Goal: Task Accomplishment & Management: Manage account settings

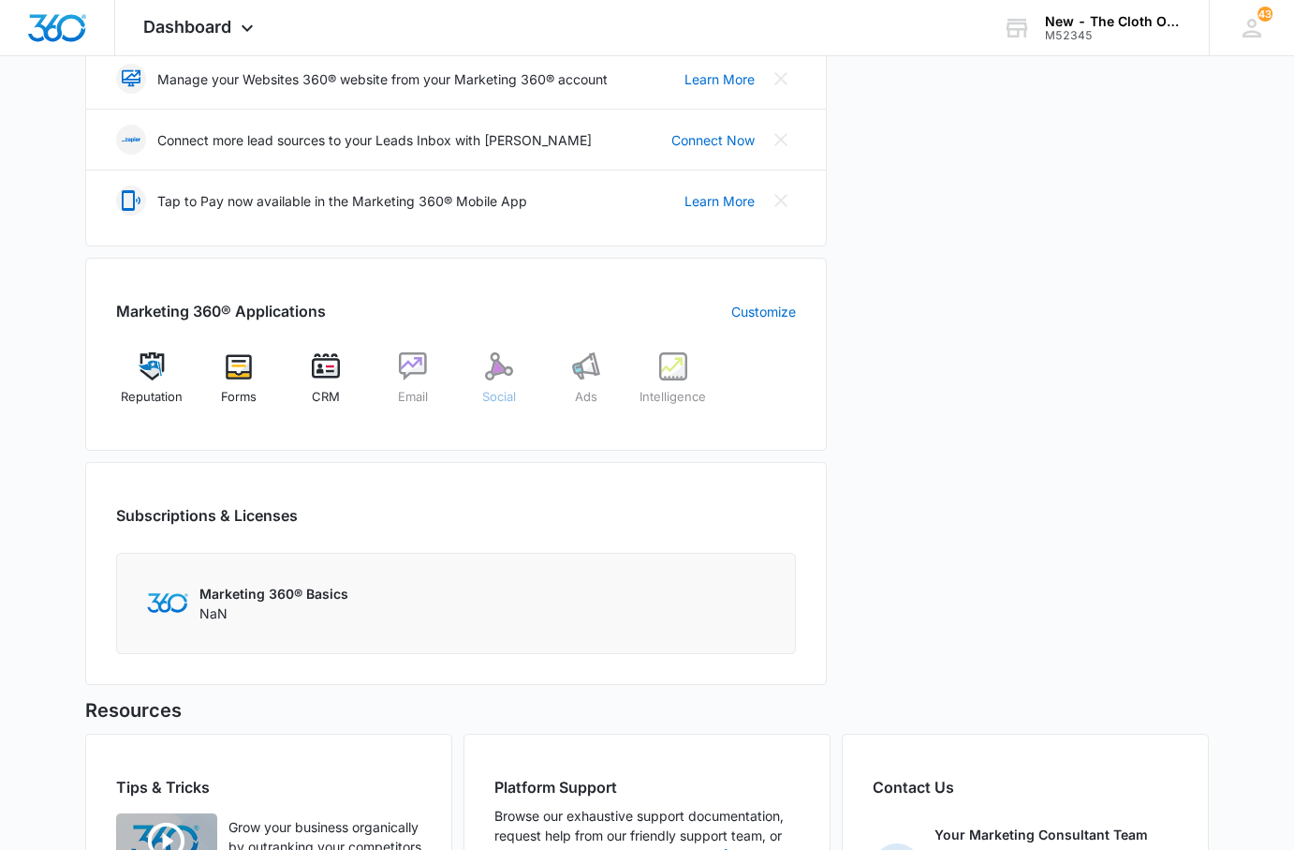
scroll to position [468, 0]
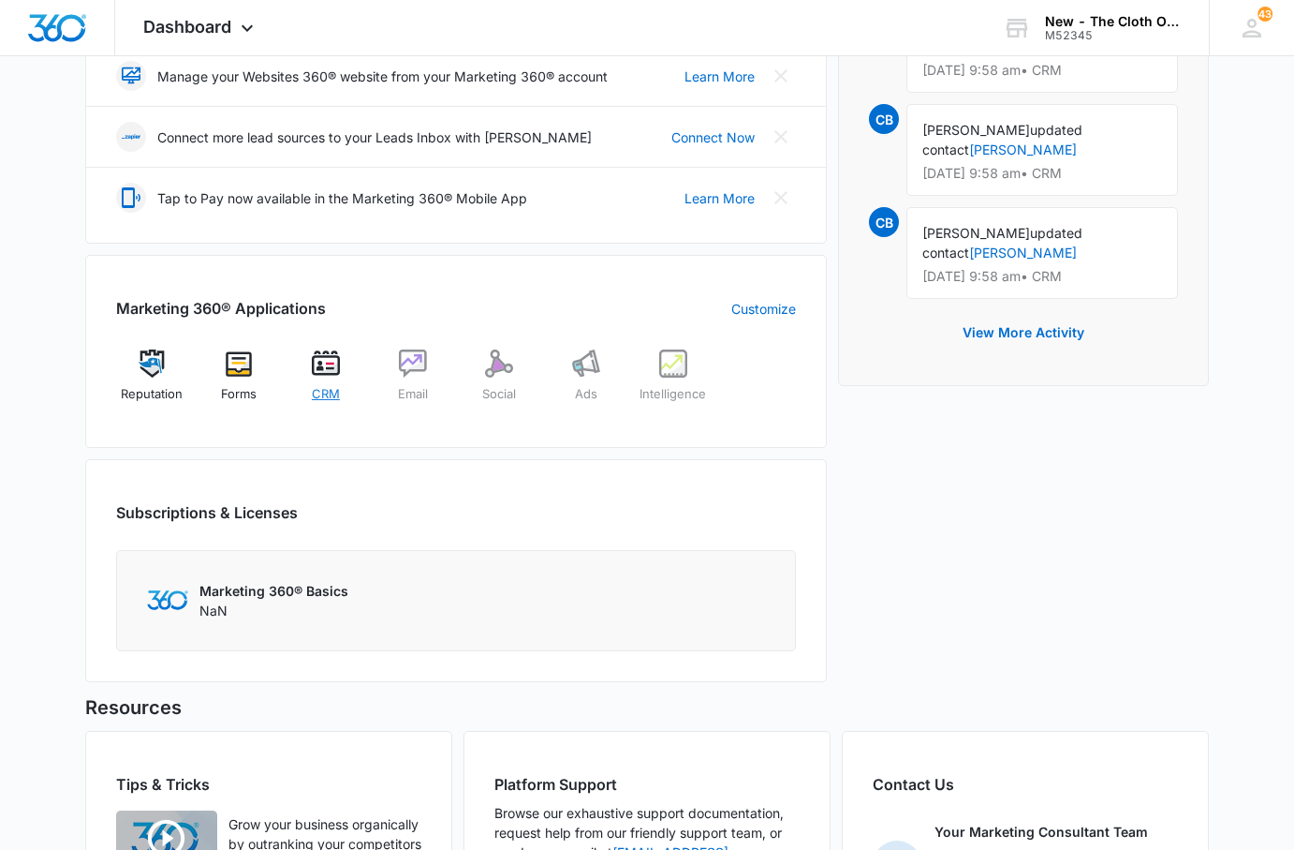
click at [309, 372] on div "CRM" at bounding box center [326, 382] width 72 height 67
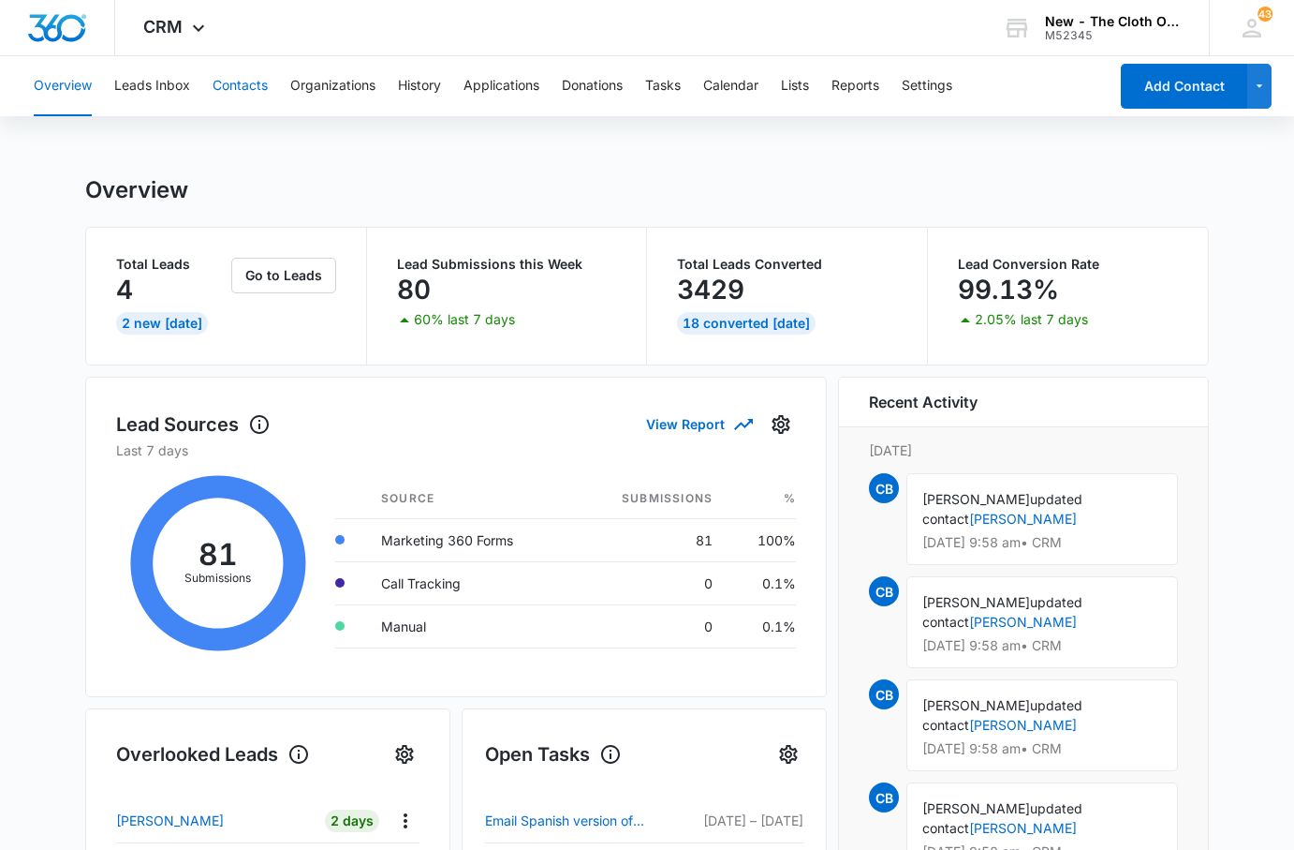
click at [236, 82] on button "Contacts" at bounding box center [240, 86] width 55 height 60
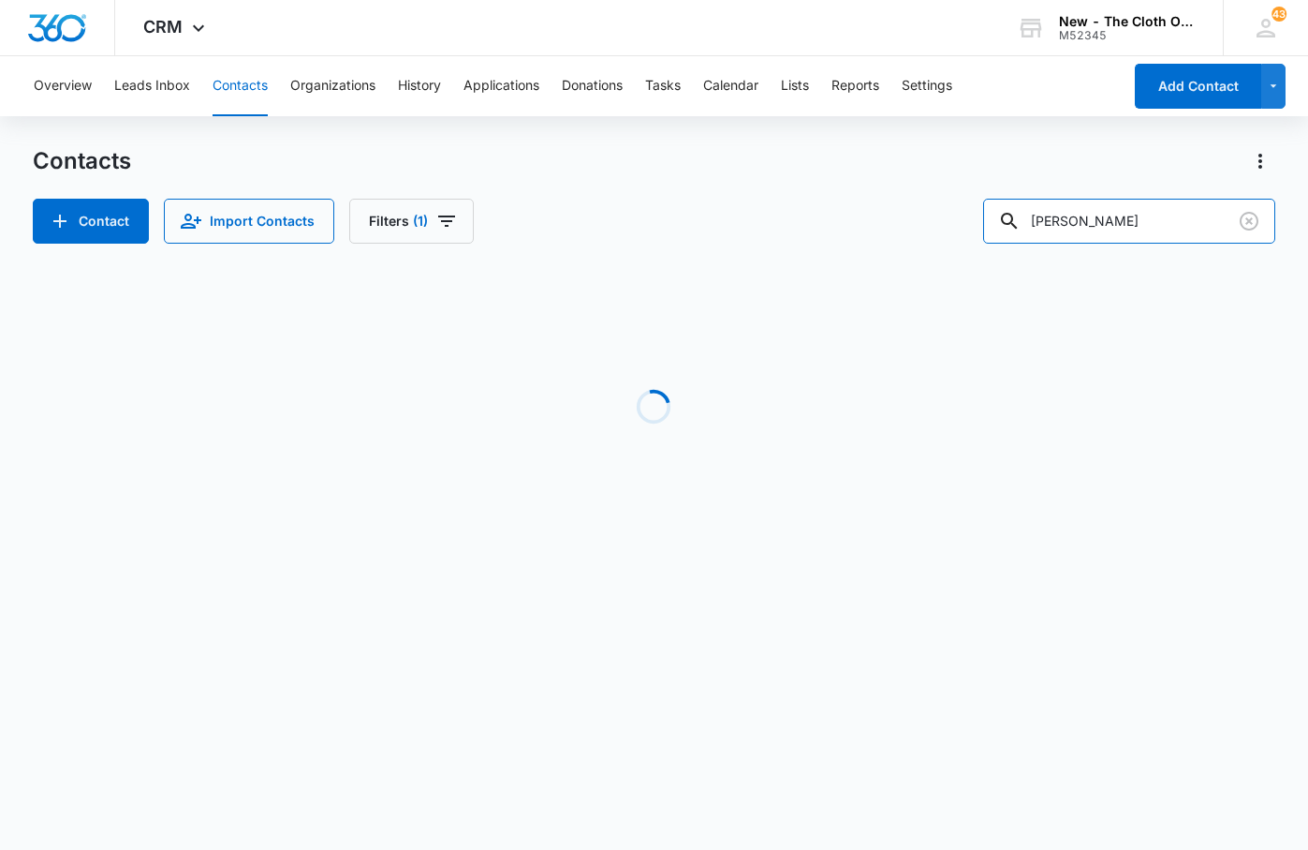
drag, startPoint x: 1101, startPoint y: 224, endPoint x: 812, endPoint y: 224, distance: 288.5
click at [816, 223] on div "Contact Import Contacts Filters (1) [PERSON_NAME]" at bounding box center [654, 221] width 1243 height 45
type input "[PERSON_NAME]"
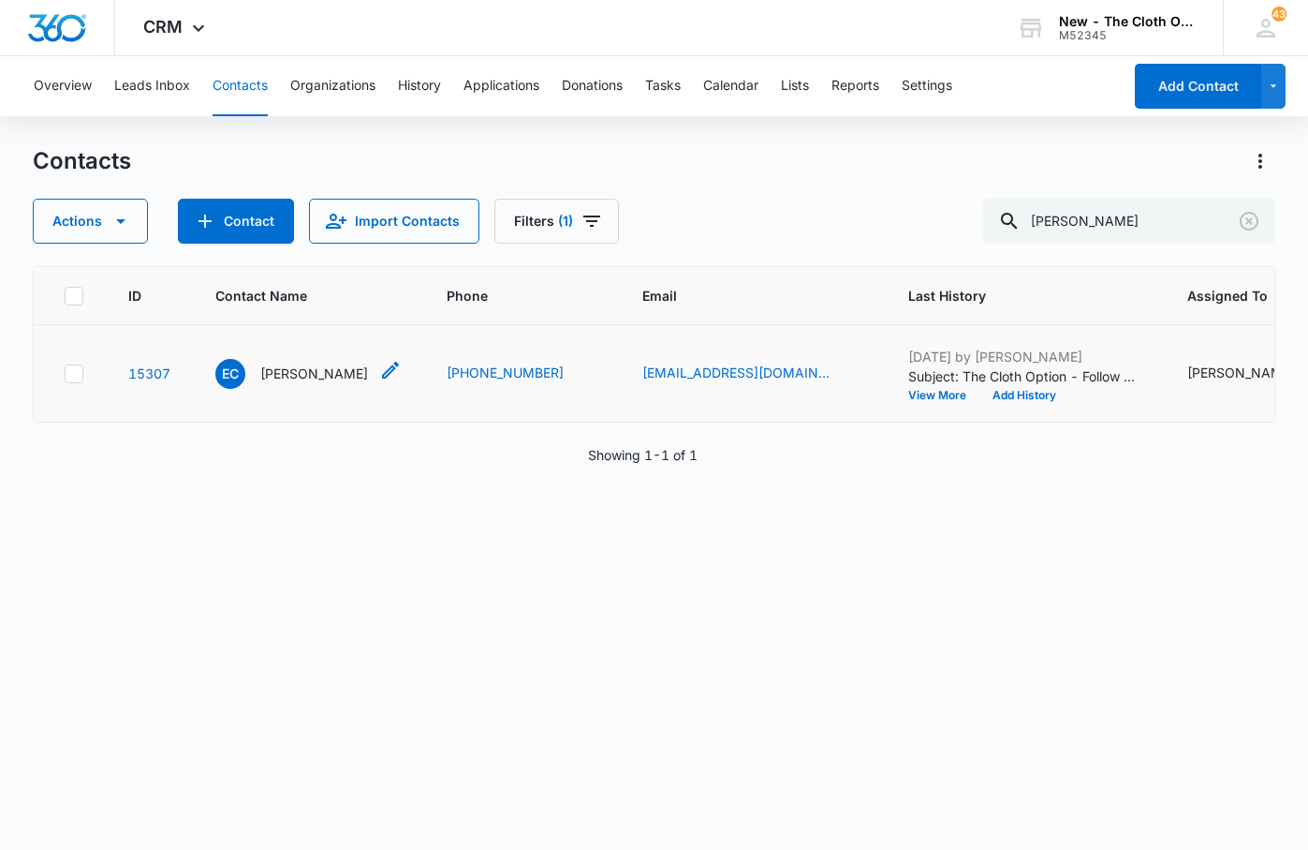
click at [311, 383] on p "[PERSON_NAME]" at bounding box center [314, 373] width 108 height 20
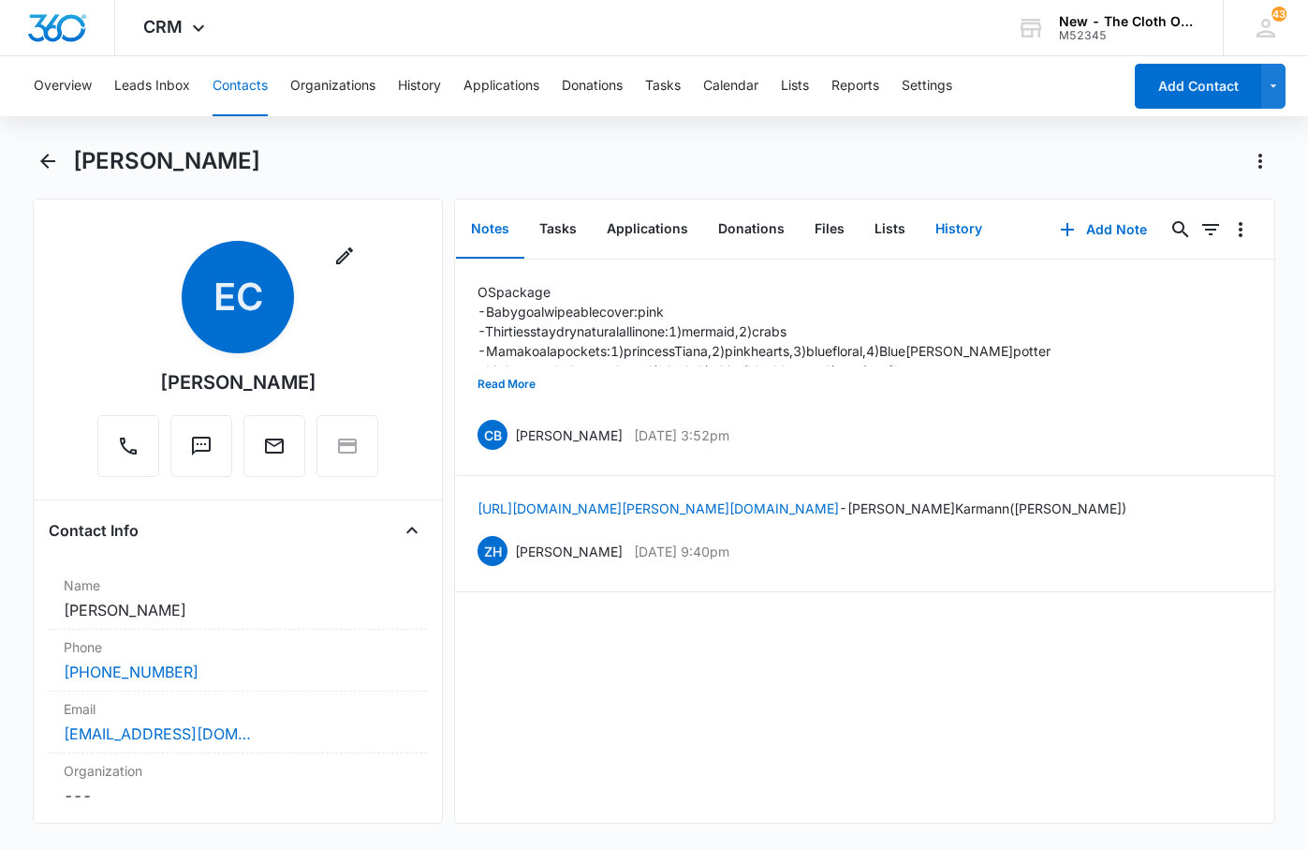
click at [950, 236] on button "History" at bounding box center [959, 229] width 77 height 58
